Goal: Book appointment/travel/reservation

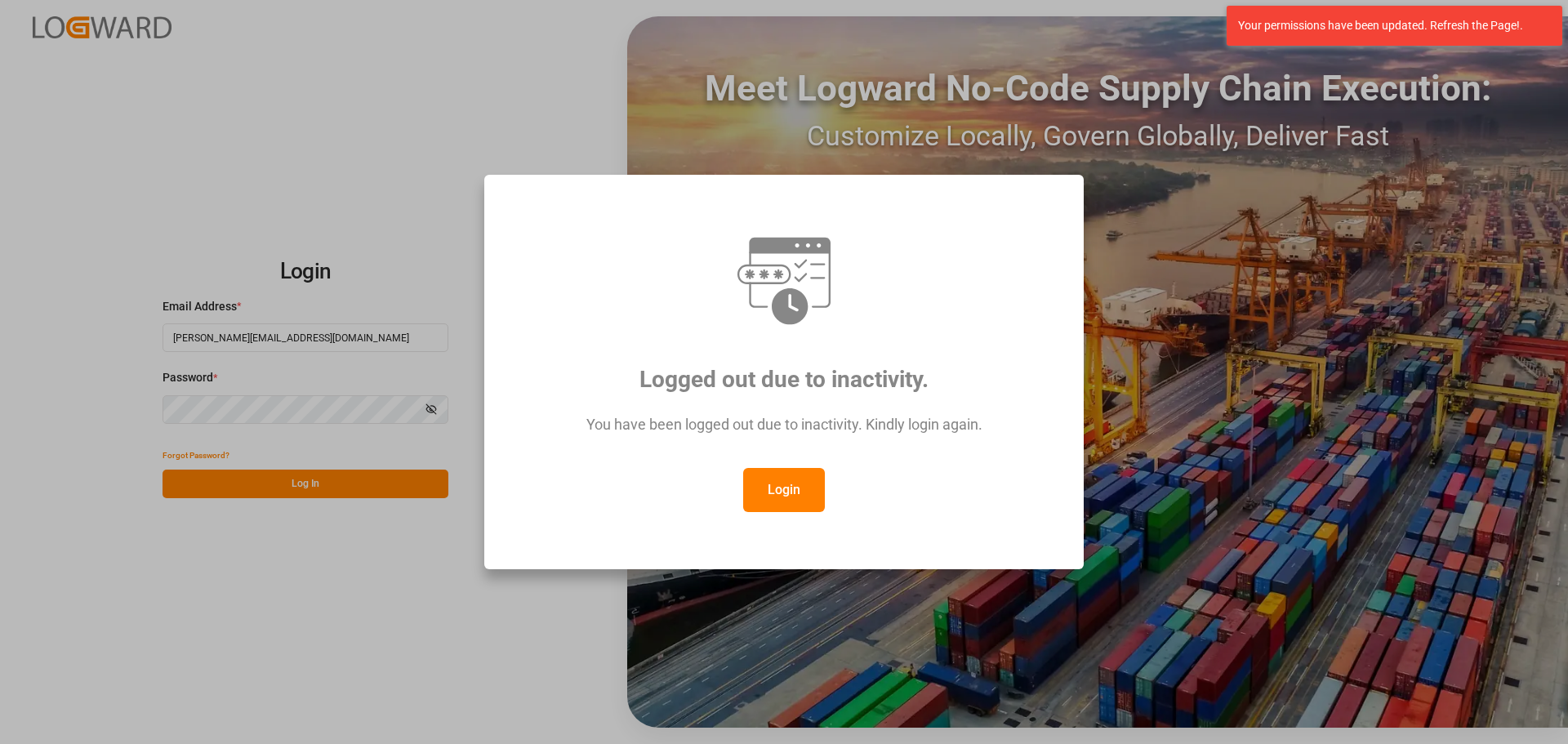
click at [789, 473] on button "Login" at bounding box center [784, 489] width 82 height 44
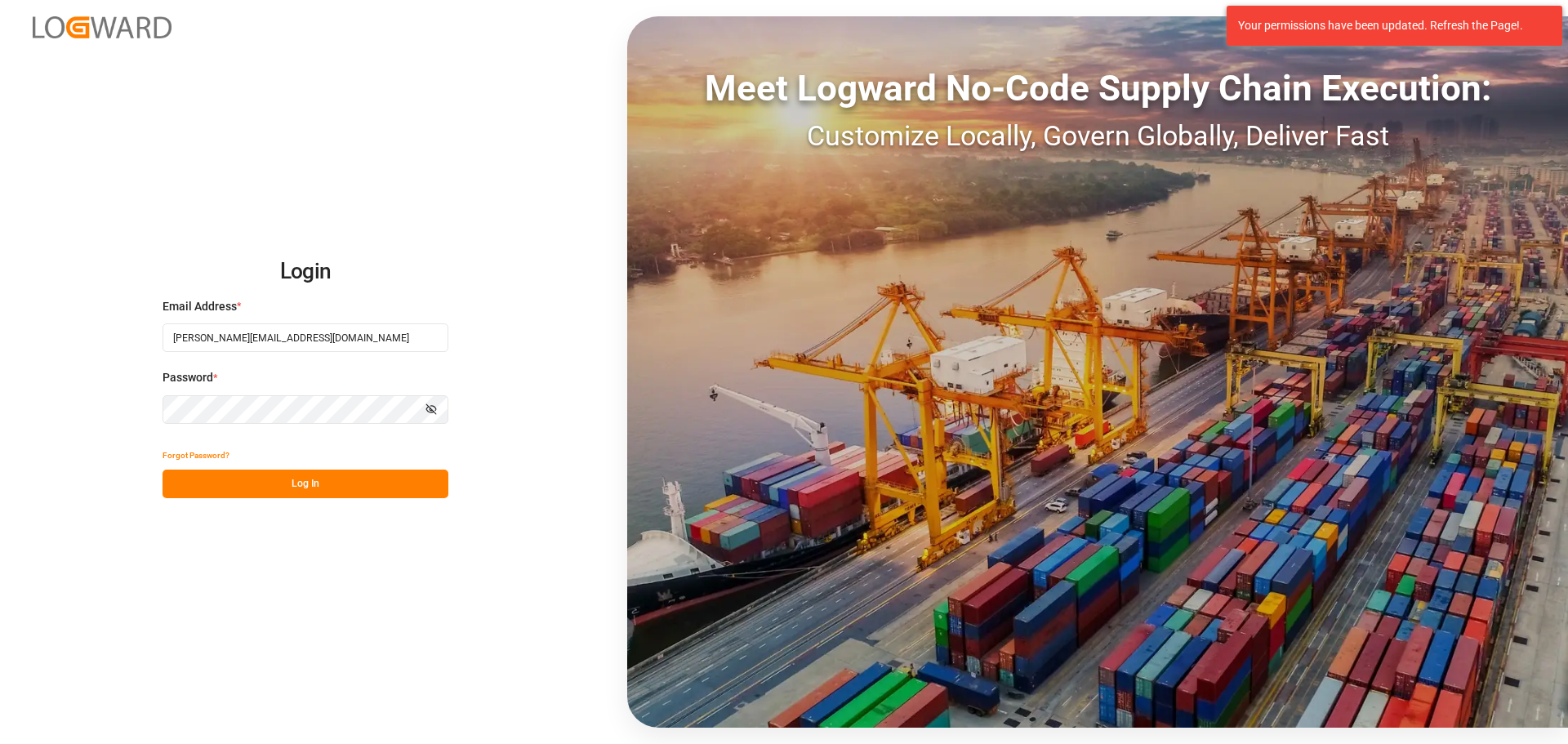
click at [265, 483] on button "Log In" at bounding box center [306, 483] width 286 height 28
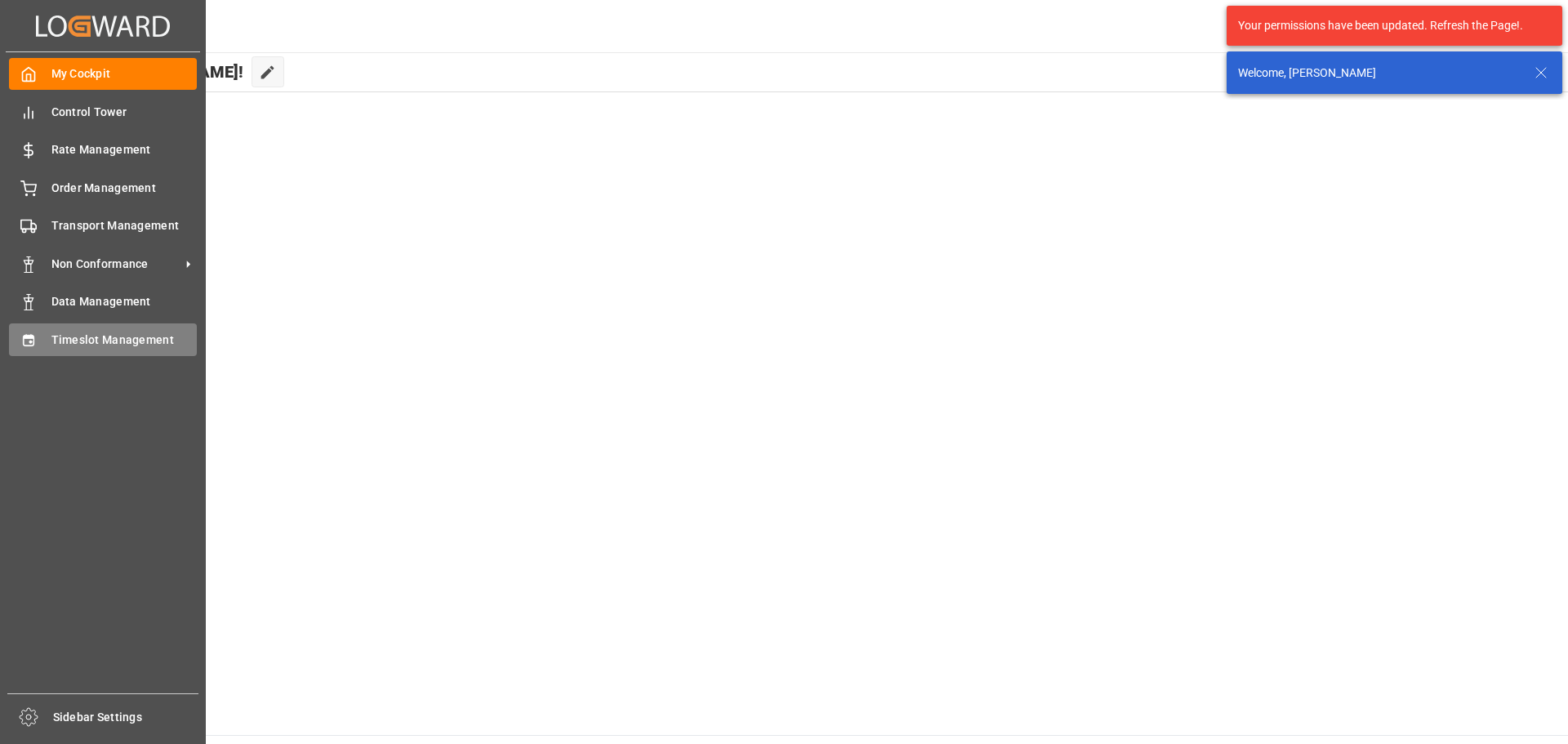
click at [103, 337] on span "Timeslot Management" at bounding box center [125, 340] width 146 height 17
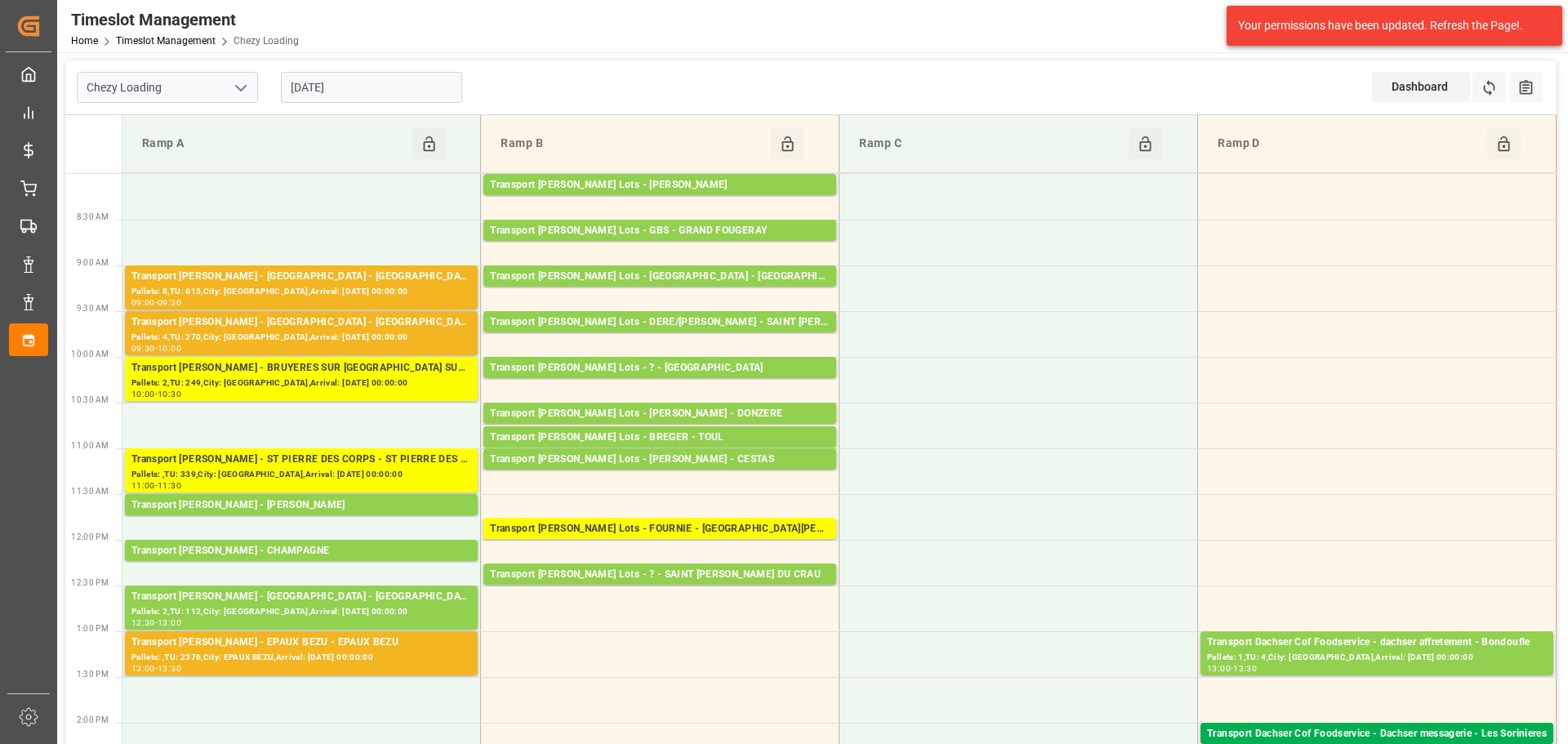
click at [244, 89] on icon "open menu" at bounding box center [240, 88] width 20 height 20
click at [181, 152] on div "Chezy Unloading" at bounding box center [167, 160] width 180 height 37
type input "Chezy Unloading"
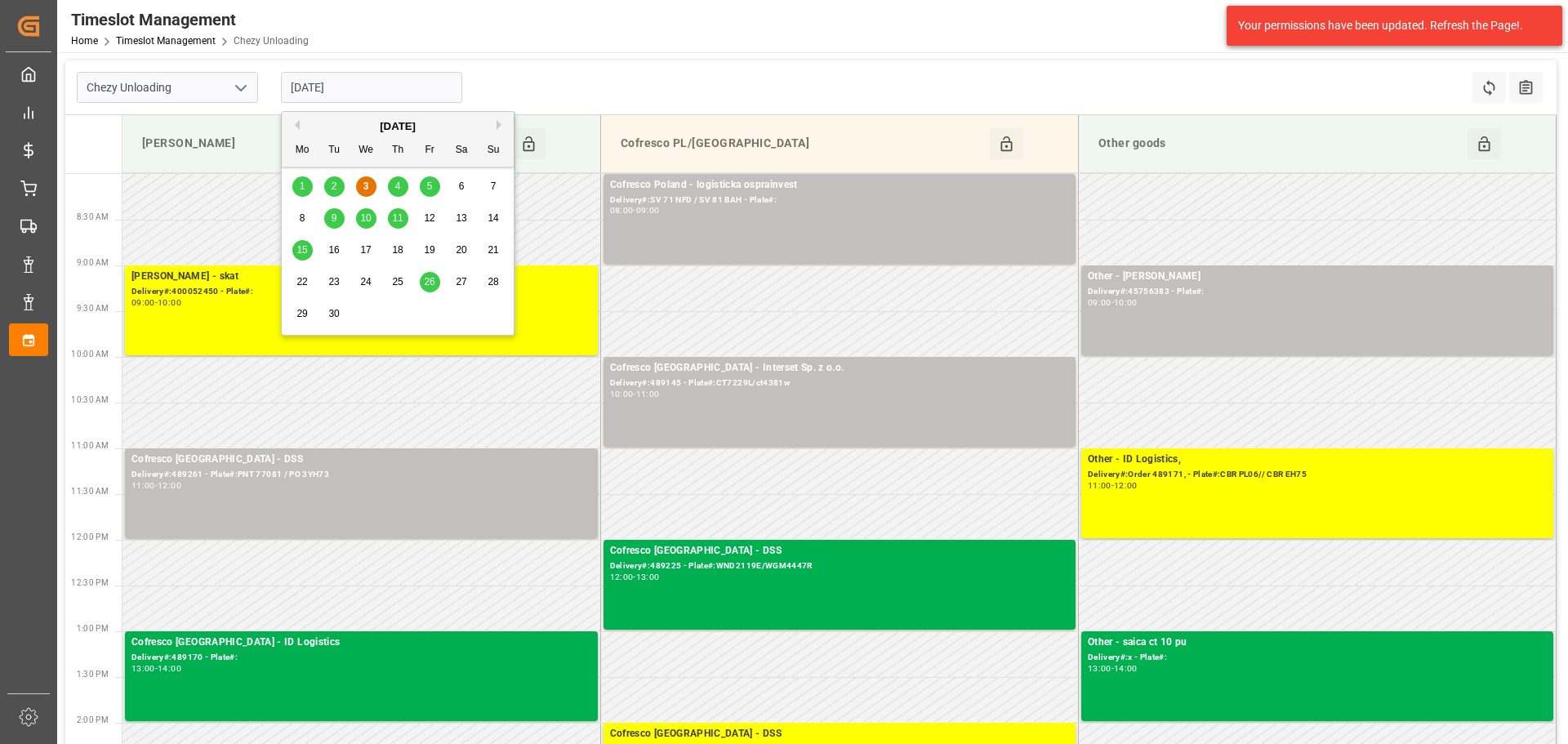
click at [360, 82] on input "[DATE]" at bounding box center [371, 87] width 181 height 31
click at [399, 189] on span "4" at bounding box center [398, 186] width 6 height 11
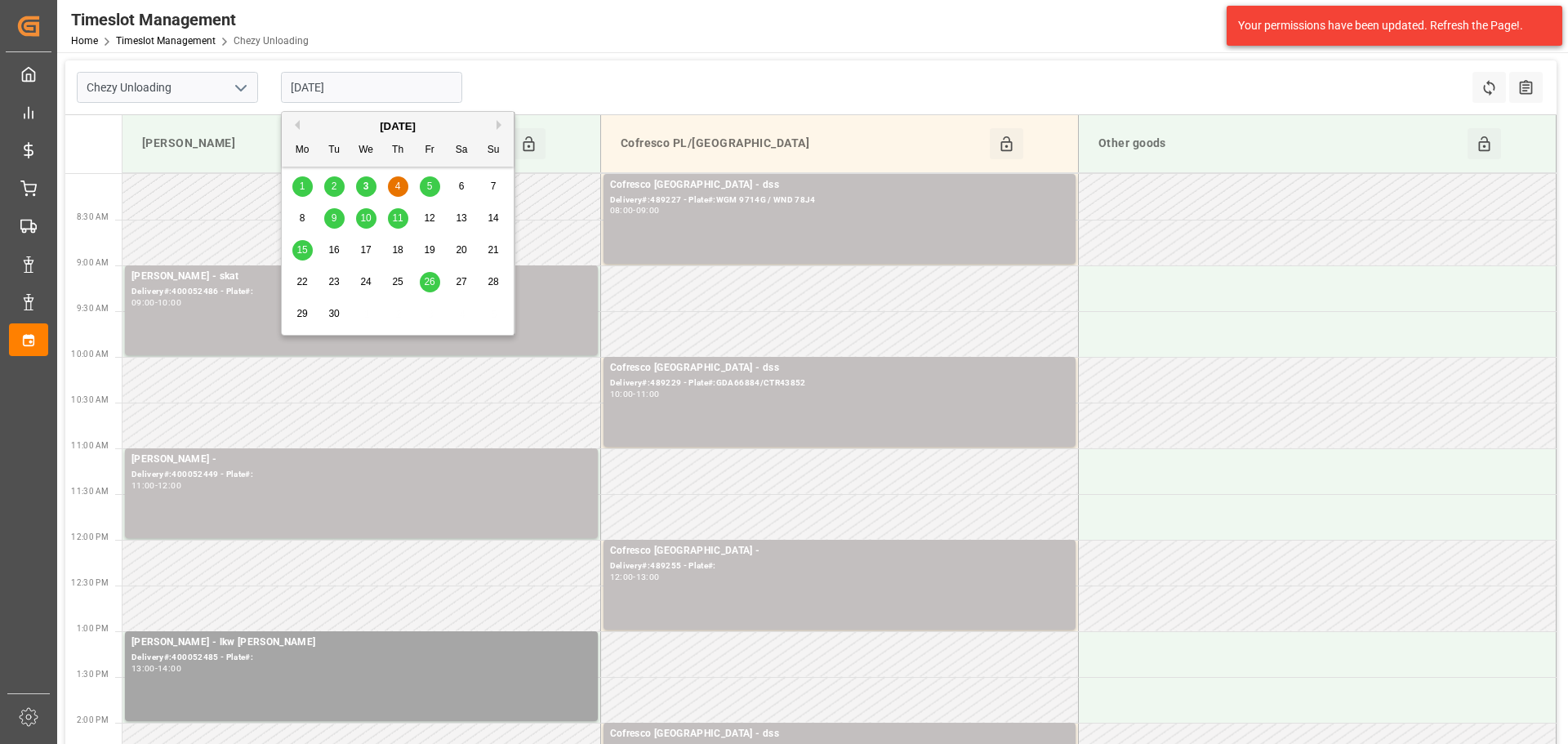
click at [317, 90] on input "[DATE]" at bounding box center [371, 87] width 181 height 31
click at [435, 187] on div "5" at bounding box center [430, 187] width 21 height 20
type input "[DATE]"
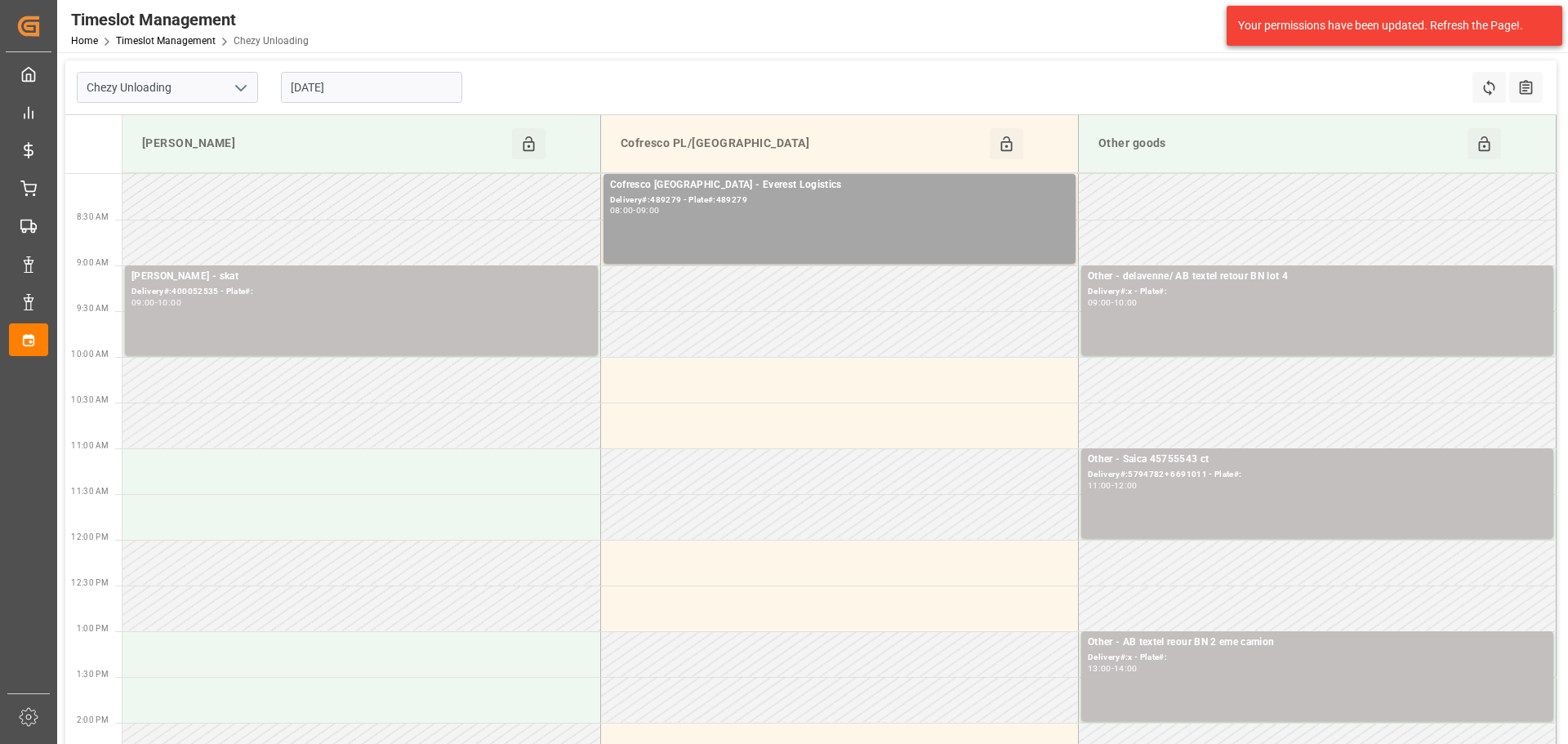
click at [240, 87] on icon "open menu" at bounding box center [240, 88] width 20 height 20
click at [208, 125] on div "Chezy Loading" at bounding box center [167, 123] width 180 height 37
type input "Chezy Loading"
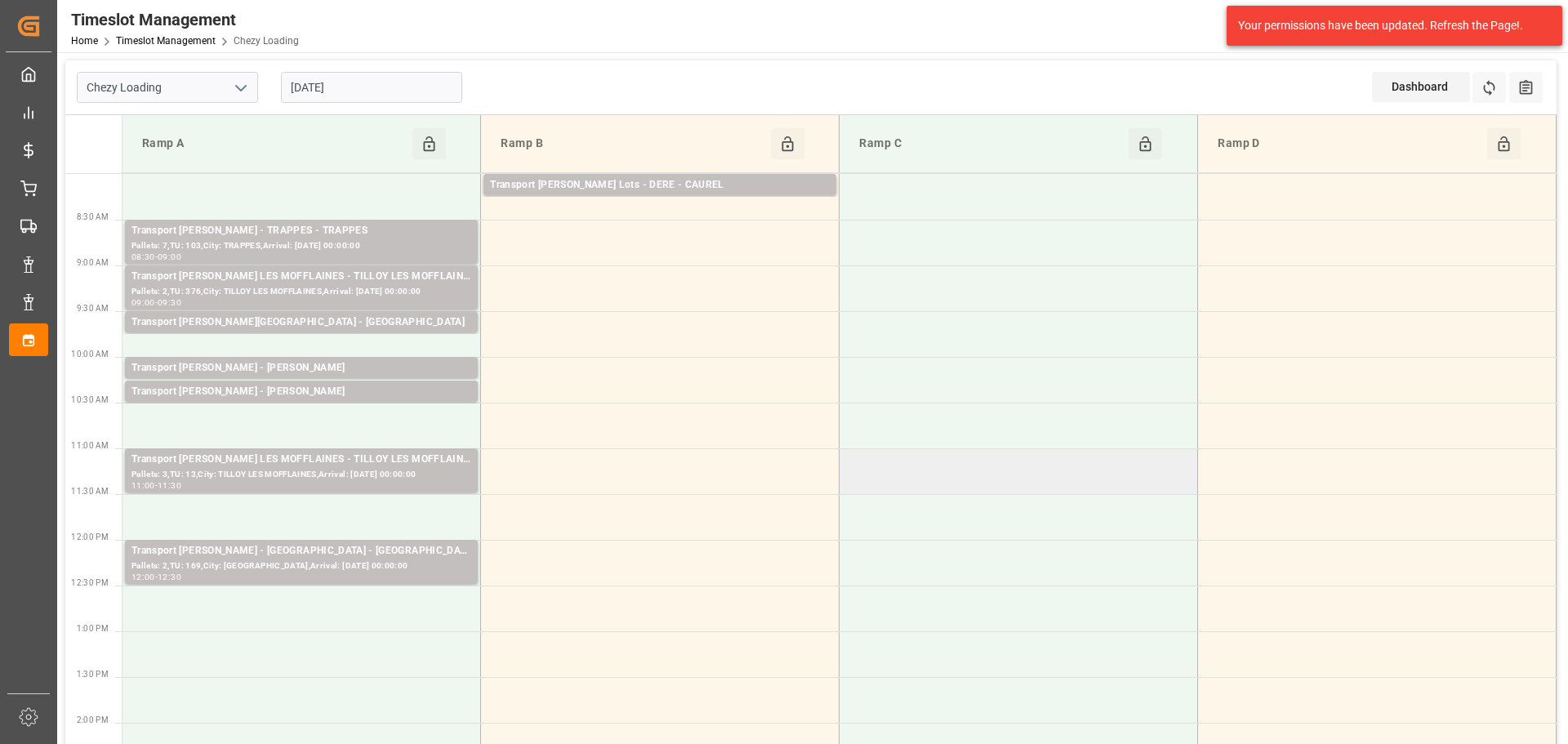
drag, startPoint x: 980, startPoint y: 428, endPoint x: 862, endPoint y: 478, distance: 128.2
click at [980, 427] on td at bounding box center [1019, 425] width 358 height 46
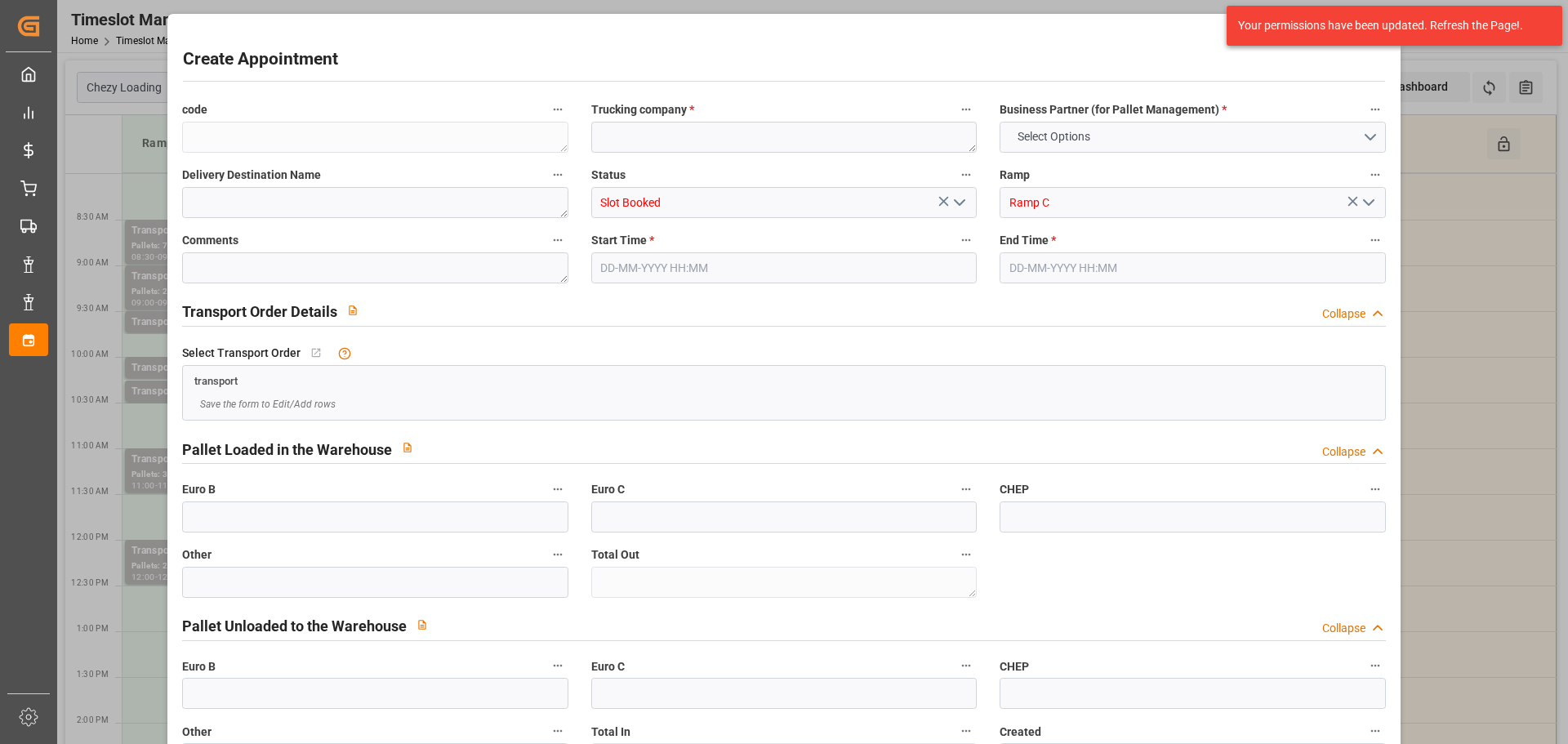
type input "0"
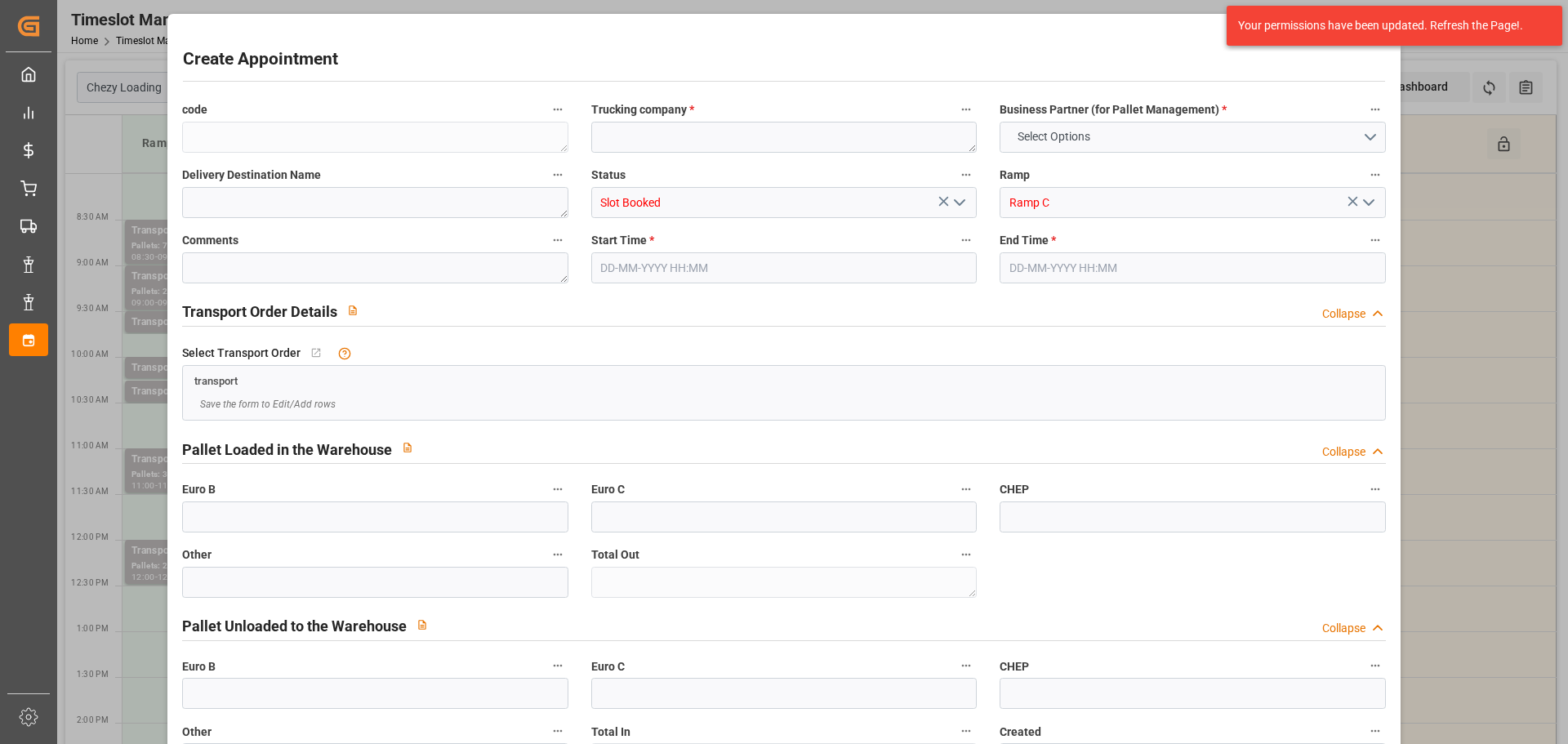
type input "0"
type input "[DATE] 10:30"
type input "[DATE] 11:00"
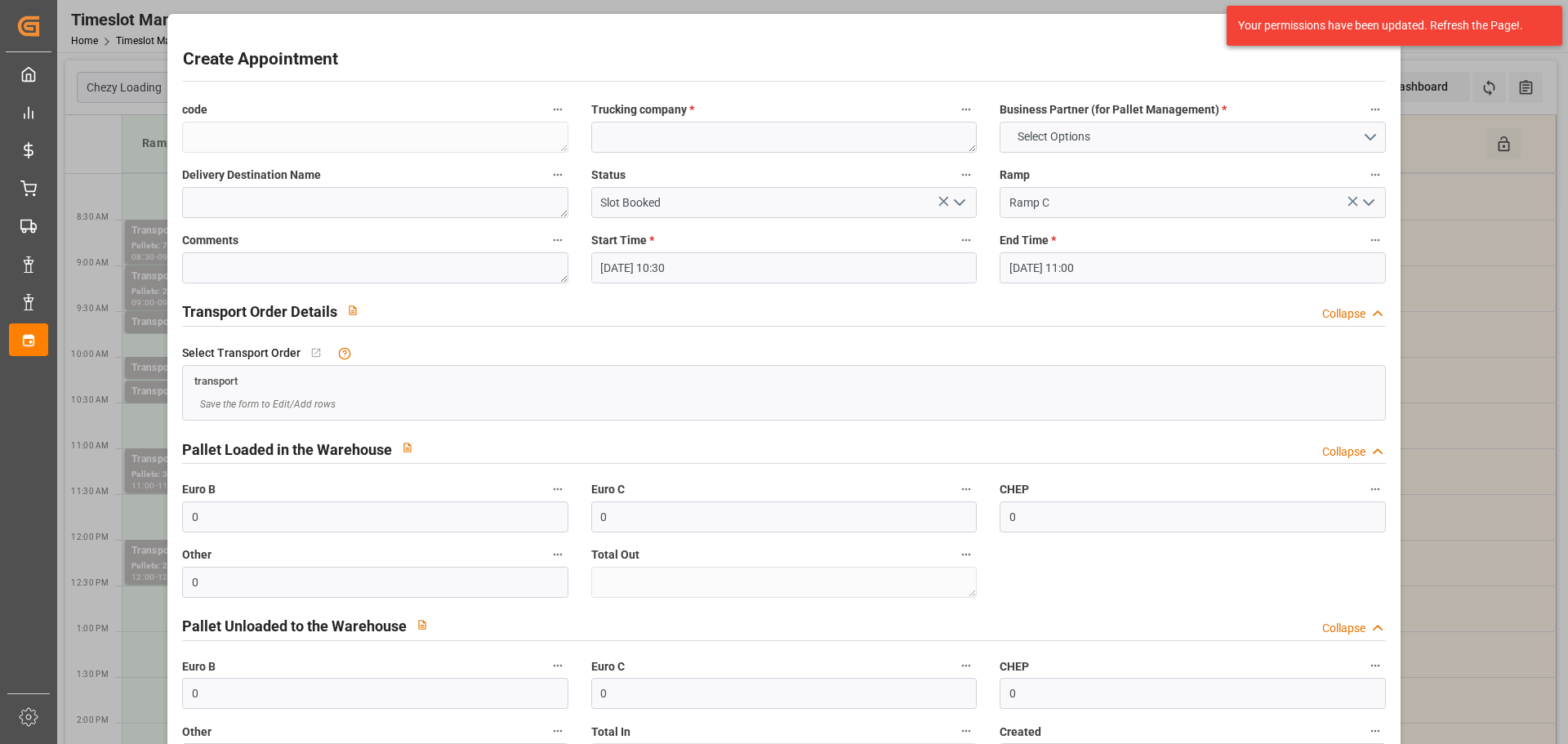
click at [1459, 278] on div "Create Appointment code Trucking company * Business Partner (for Pallet Managem…" at bounding box center [784, 372] width 1568 height 744
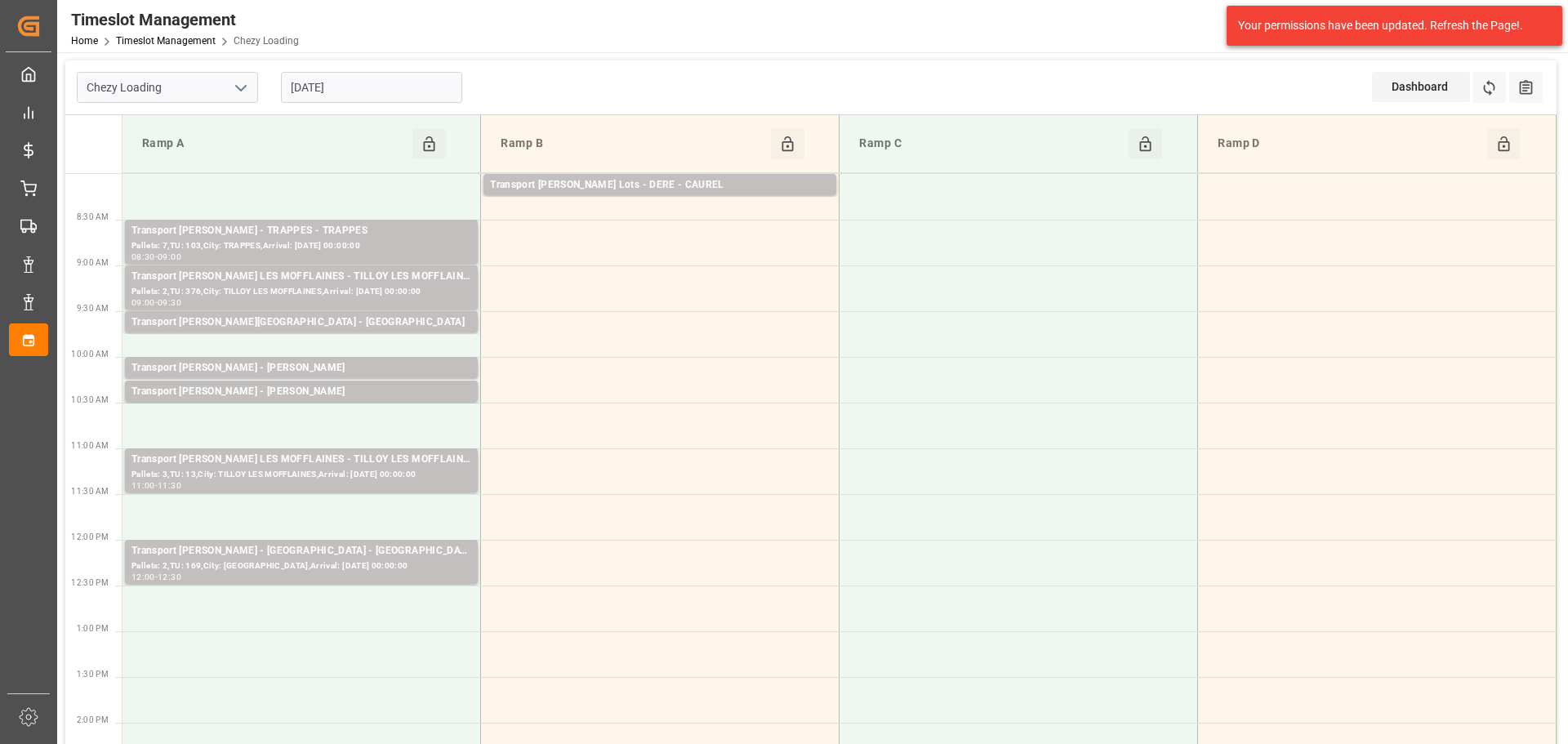
click at [307, 89] on input "[DATE]" at bounding box center [371, 87] width 181 height 31
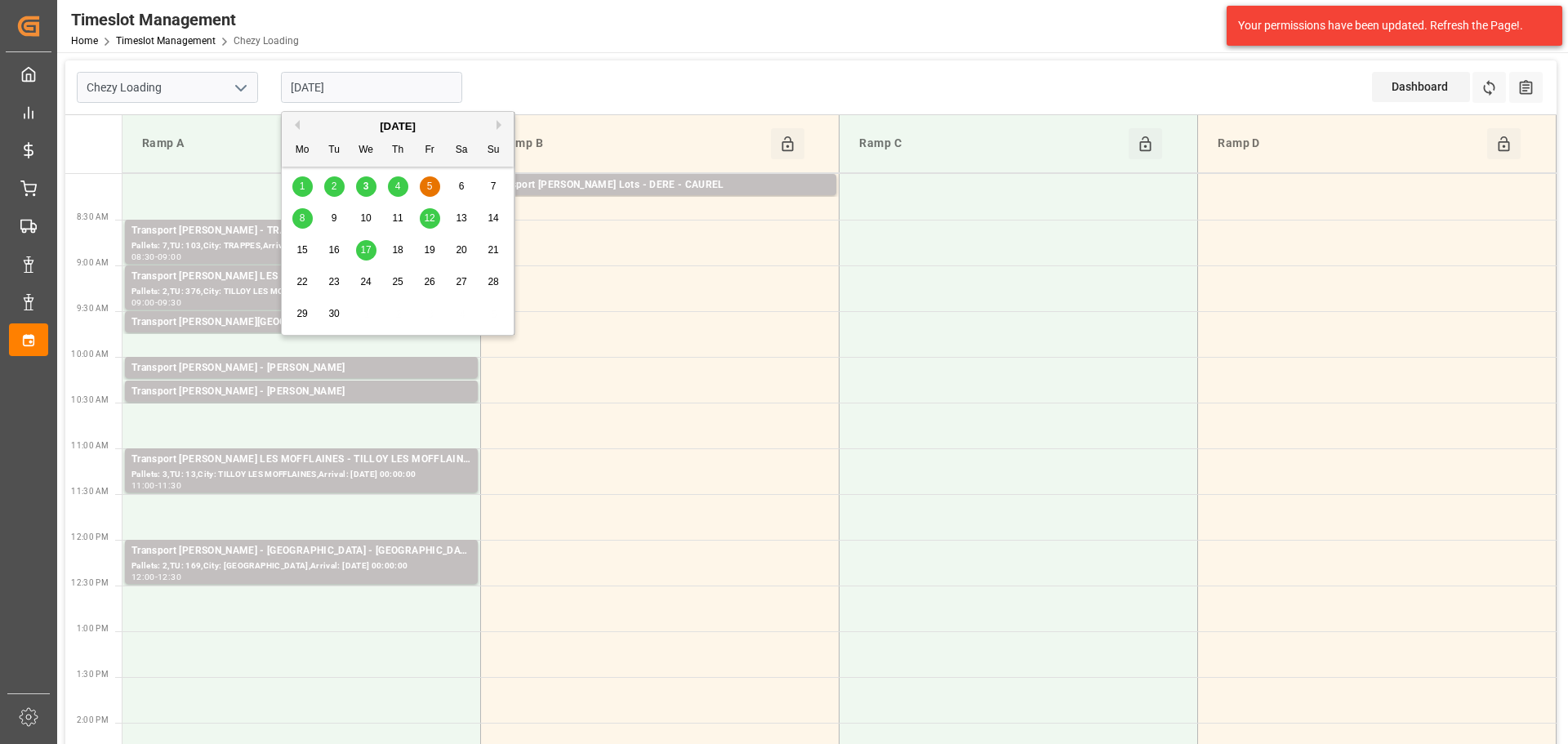
click at [367, 189] on span "3" at bounding box center [366, 186] width 6 height 11
type input "[DATE]"
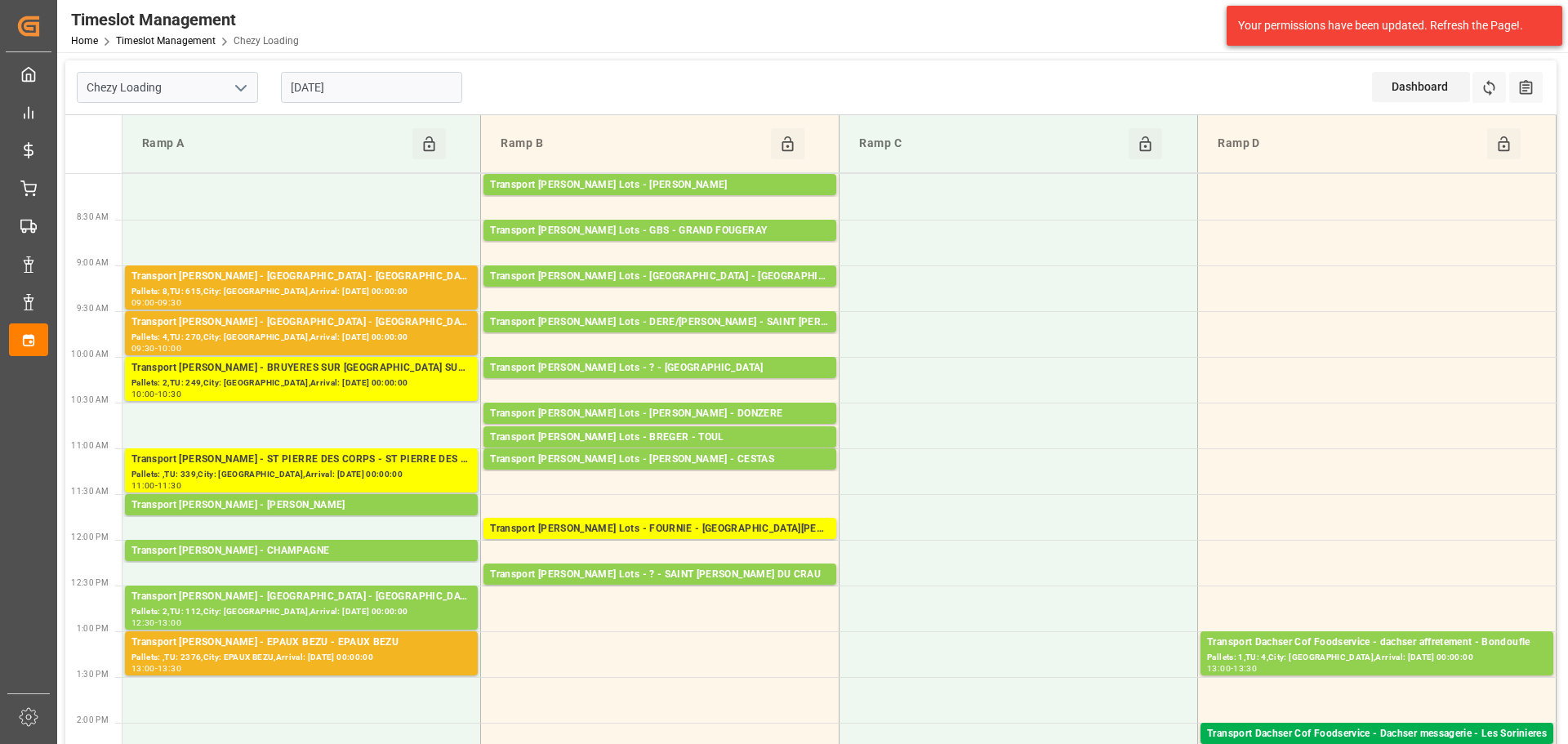
click at [1109, 28] on div at bounding box center [1160, 26] width 137 height 28
